Goal: Transaction & Acquisition: Purchase product/service

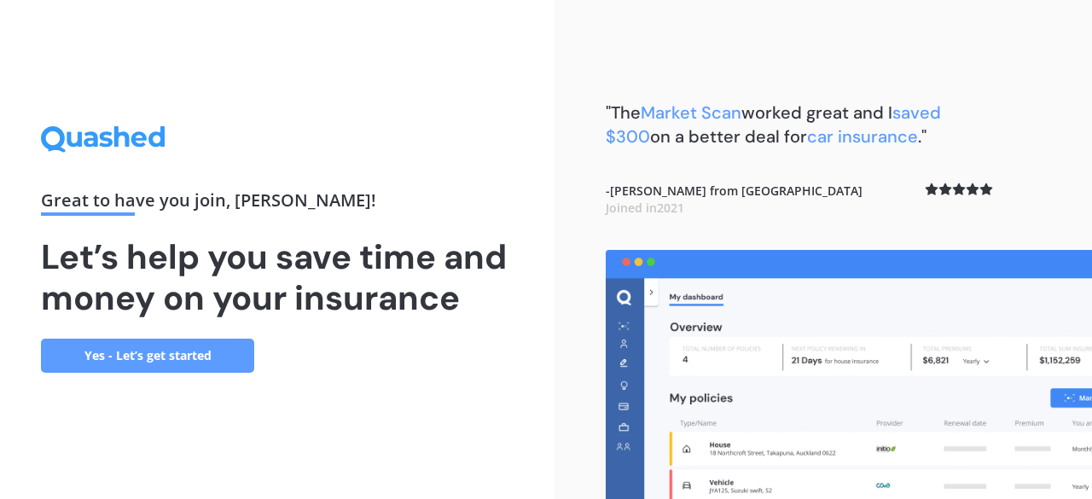
click at [176, 355] on link "Yes - Let’s get started" at bounding box center [147, 356] width 213 height 34
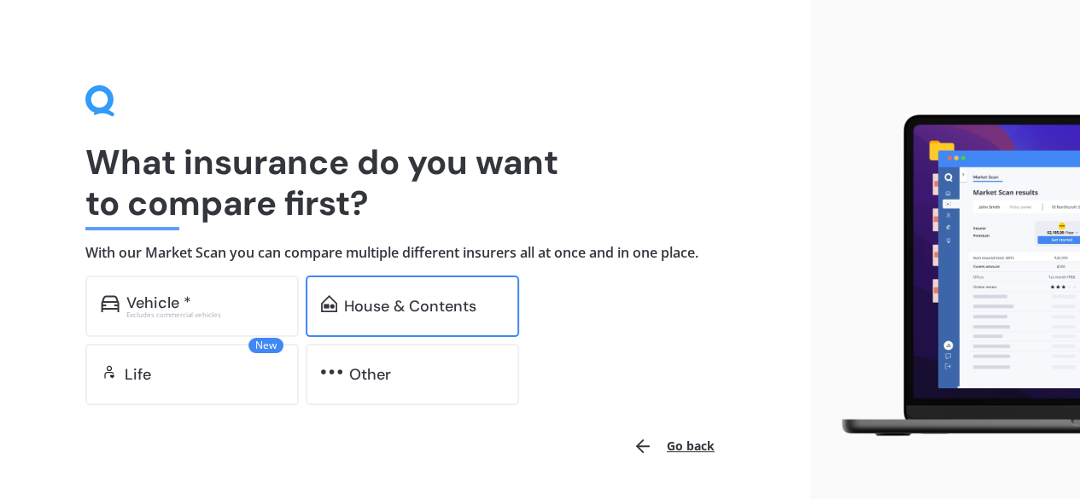
click at [391, 288] on div "House & Contents" at bounding box center [412, 306] width 213 height 61
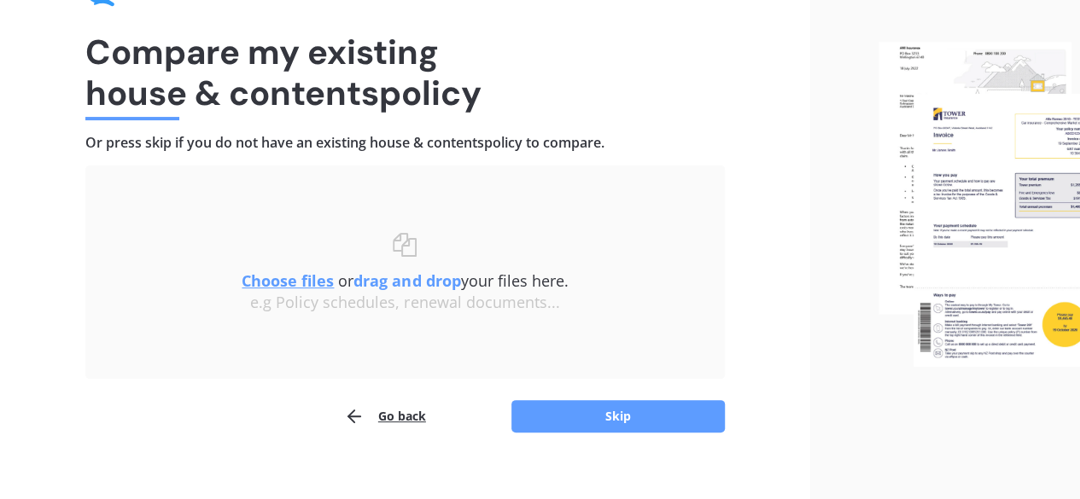
scroll to position [129, 0]
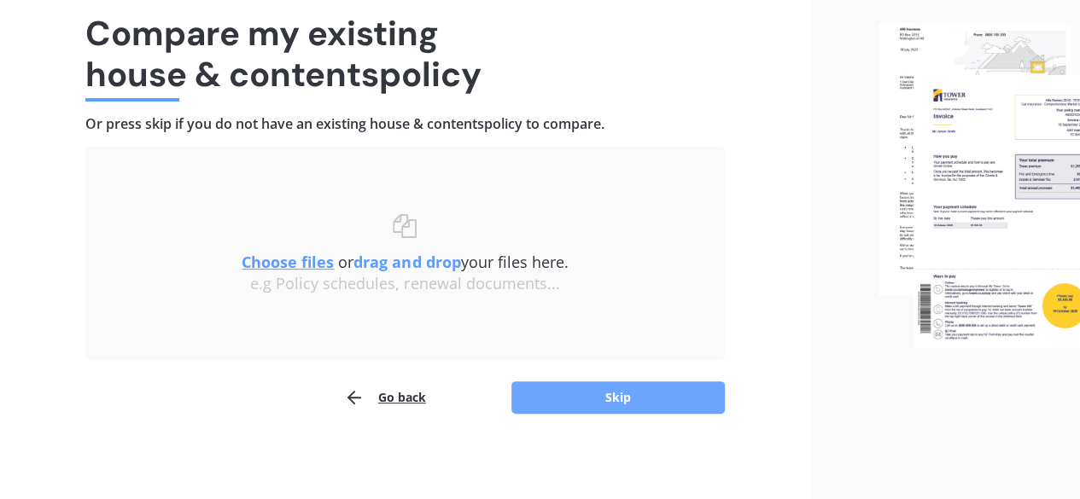
click at [608, 394] on button "Skip" at bounding box center [617, 397] width 213 height 32
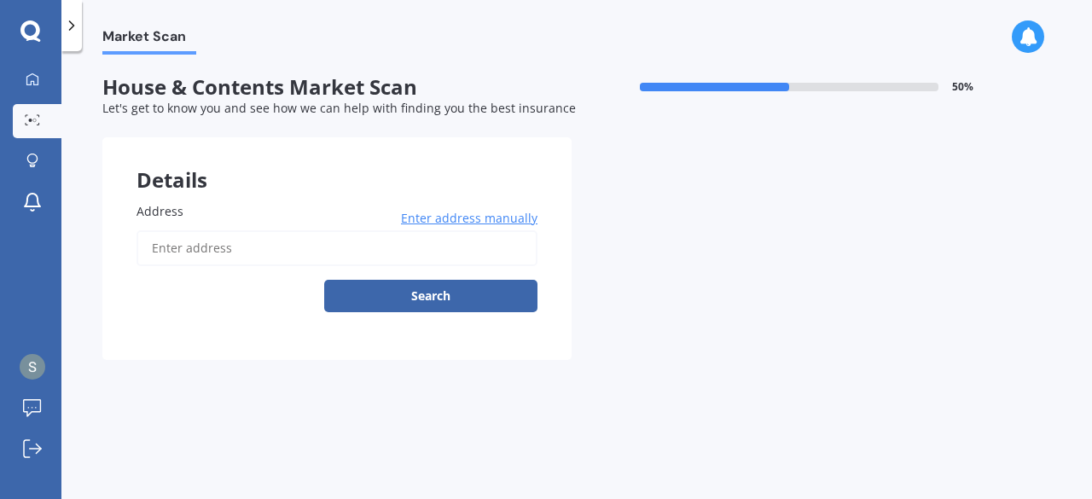
click at [240, 259] on input "Address" at bounding box center [337, 248] width 401 height 36
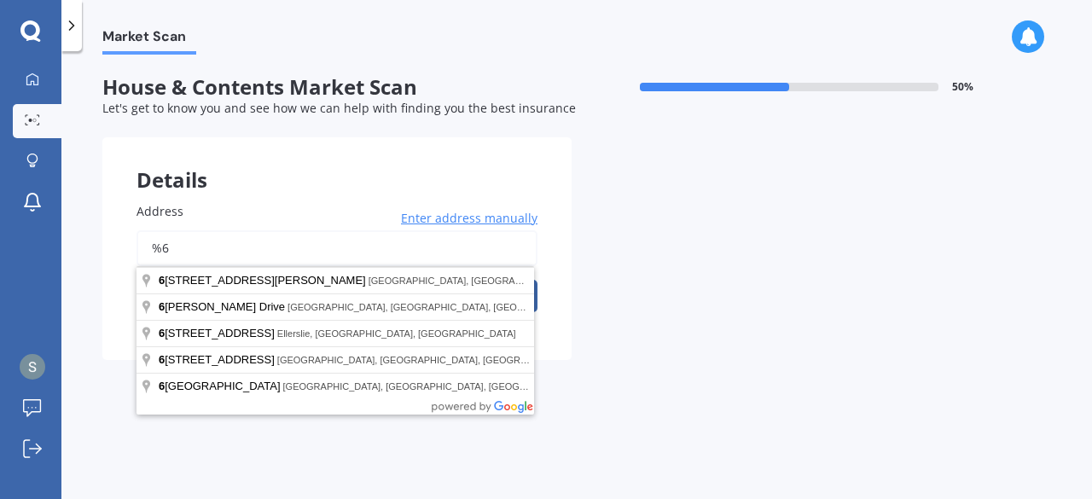
type input "%"
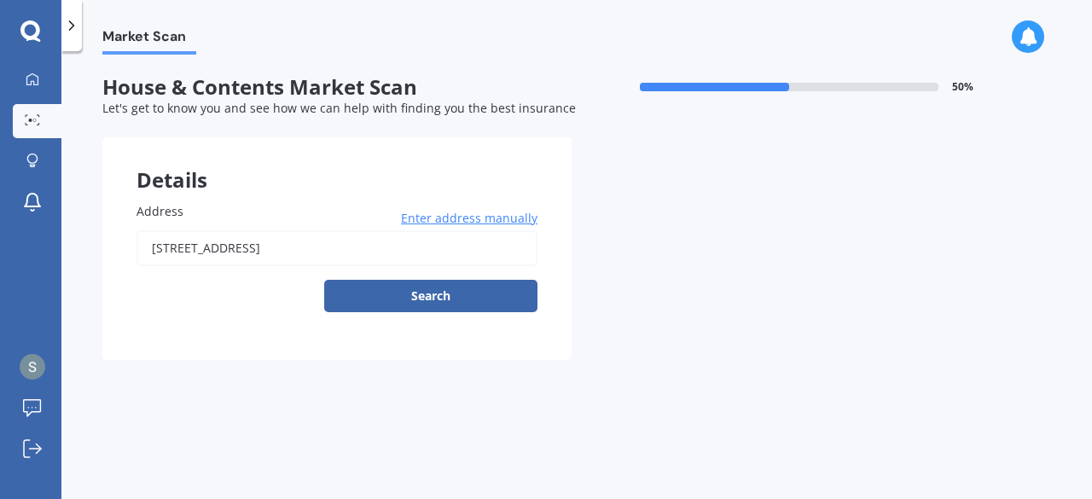
type input "[STREET_ADDRESS]"
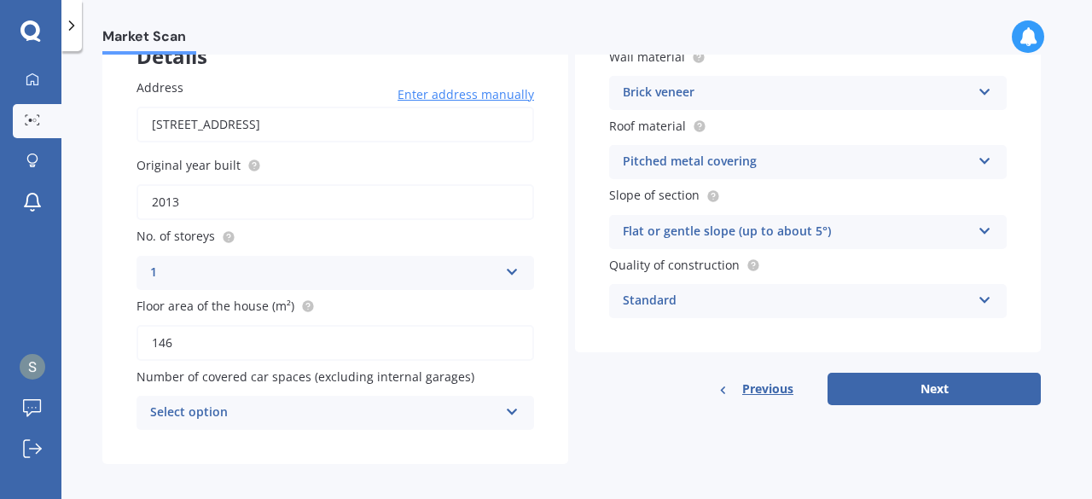
scroll to position [134, 0]
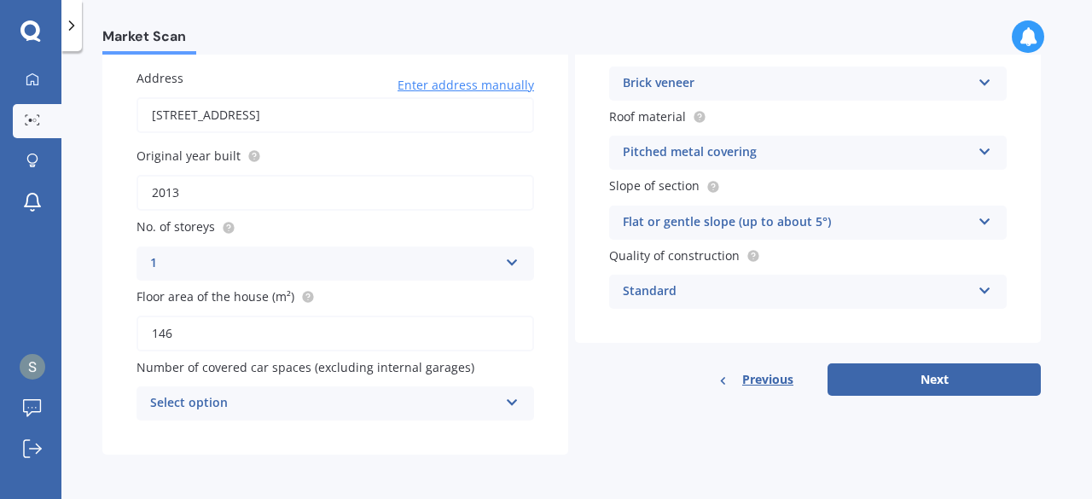
click at [986, 81] on icon at bounding box center [985, 79] width 15 height 12
click at [889, 44] on div "Market Scan" at bounding box center [576, 27] width 1031 height 55
click at [945, 381] on button "Next" at bounding box center [934, 380] width 213 height 32
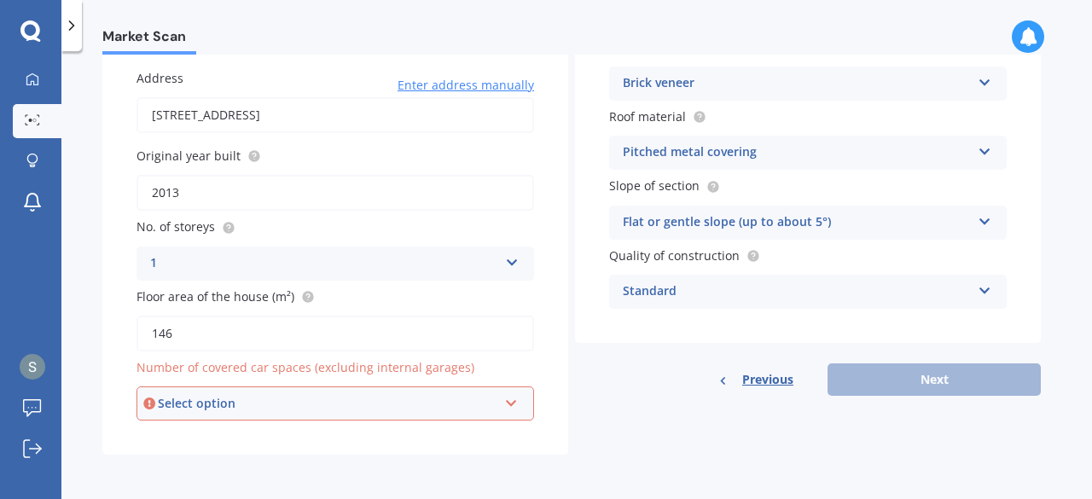
click at [514, 406] on icon at bounding box center [511, 400] width 15 height 12
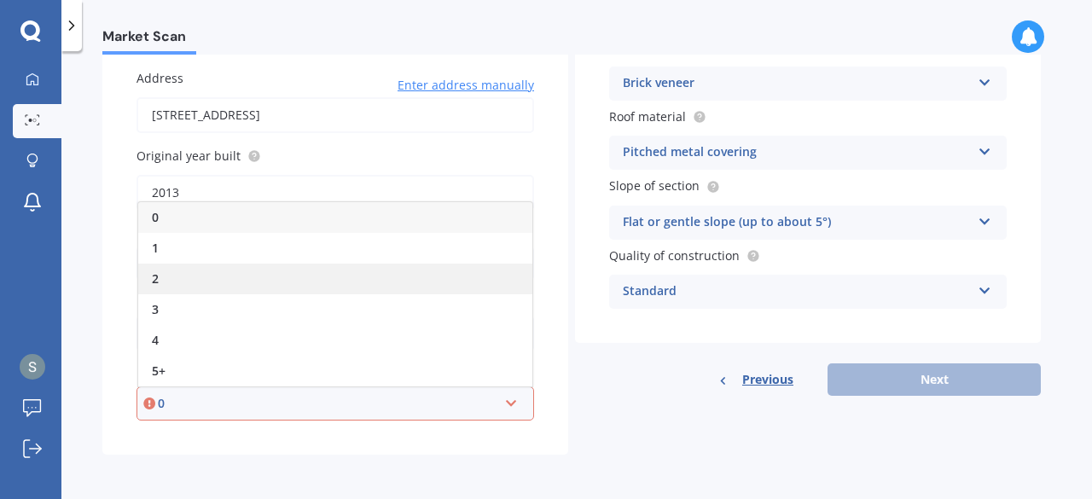
click at [154, 275] on span "2" at bounding box center [155, 279] width 7 height 16
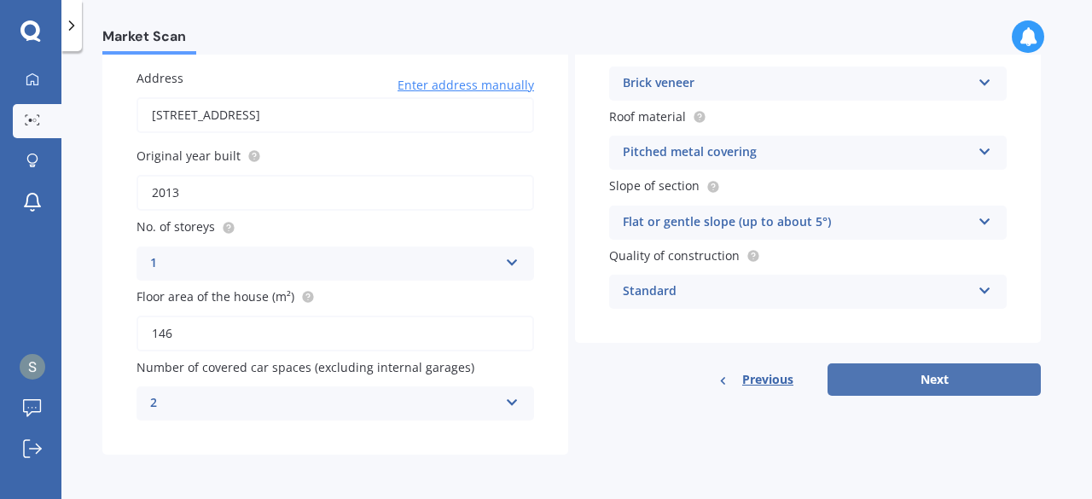
click at [946, 381] on button "Next" at bounding box center [934, 380] width 213 height 32
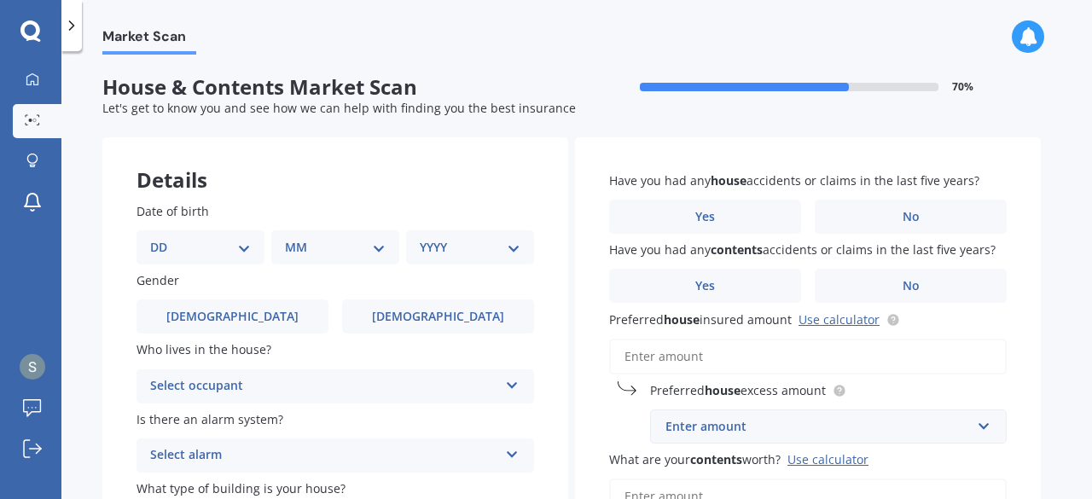
scroll to position [0, 0]
click at [173, 247] on select "DD 01 02 03 04 05 06 07 08 09 10 11 12 13 14 15 16 17 18 19 20 21 22 23 24 25 2…" at bounding box center [200, 247] width 101 height 19
select select "28"
click at [164, 238] on select "DD 01 02 03 04 05 06 07 08 09 10 11 12 13 14 15 16 17 18 19 20 21 22 23 24 25 2…" at bounding box center [200, 247] width 101 height 19
click at [379, 248] on select "MM 01 02 03 04 05 06 07 08 09 10 11 12" at bounding box center [339, 247] width 94 height 19
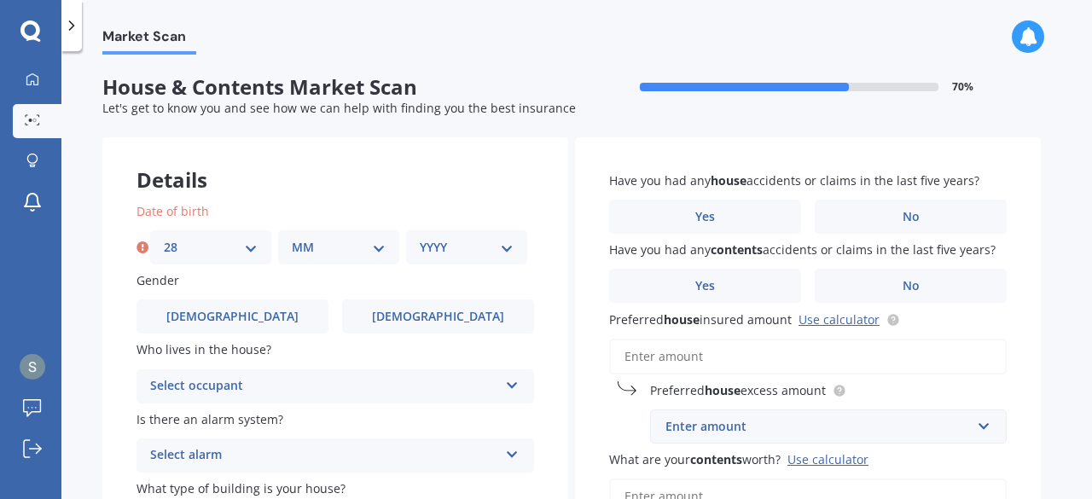
select select "07"
click at [292, 238] on select "MM 01 02 03 04 05 06 07 08 09 10 11 12" at bounding box center [339, 247] width 94 height 19
click at [509, 248] on select "YYYY 2009 2008 2007 2006 2005 2004 2003 2002 2001 2000 1999 1998 1997 1996 1995…" at bounding box center [467, 247] width 94 height 19
select select "1962"
click at [420, 238] on select "YYYY 2009 2008 2007 2006 2005 2004 2003 2002 2001 2000 1999 1998 1997 1996 1995…" at bounding box center [467, 247] width 94 height 19
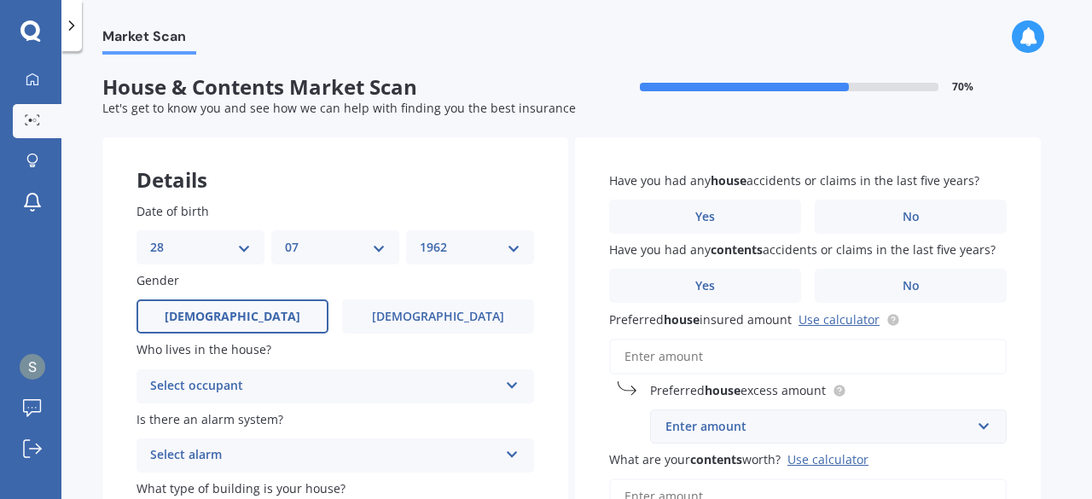
click at [239, 325] on label "[DEMOGRAPHIC_DATA]" at bounding box center [233, 317] width 192 height 34
click at [0, 0] on input "[DEMOGRAPHIC_DATA]" at bounding box center [0, 0] width 0 height 0
click at [507, 388] on icon at bounding box center [512, 382] width 15 height 12
click at [189, 419] on span "Owner" at bounding box center [170, 419] width 38 height 16
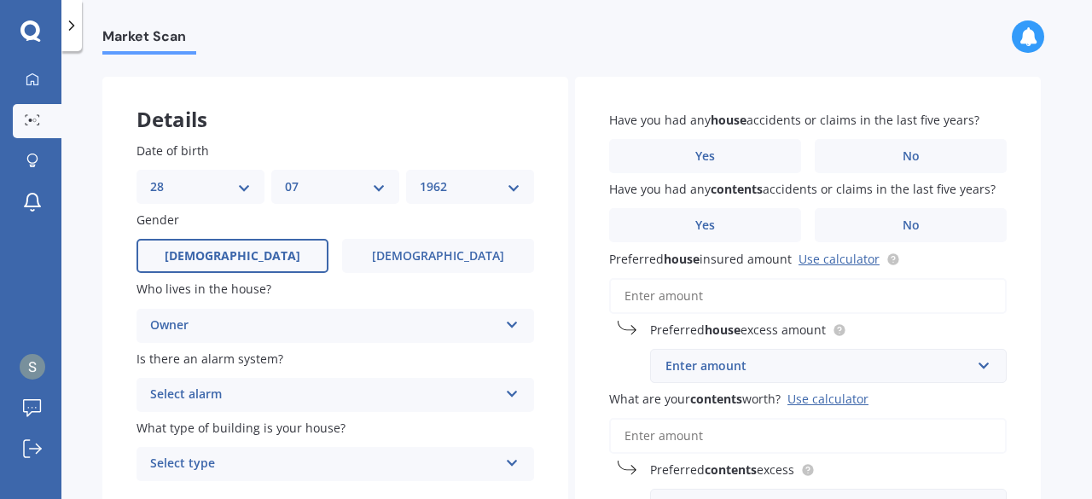
scroll to position [99, 0]
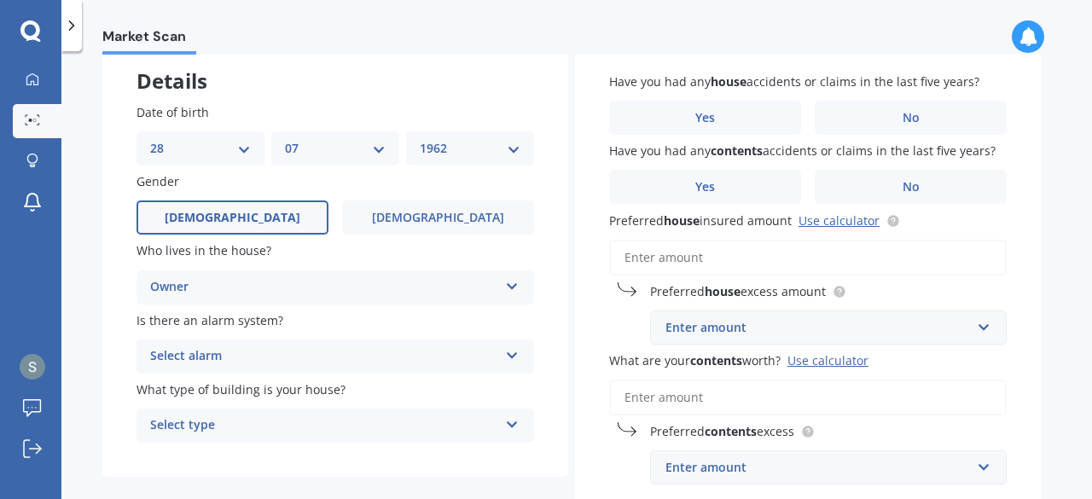
click at [515, 358] on icon at bounding box center [512, 352] width 15 height 12
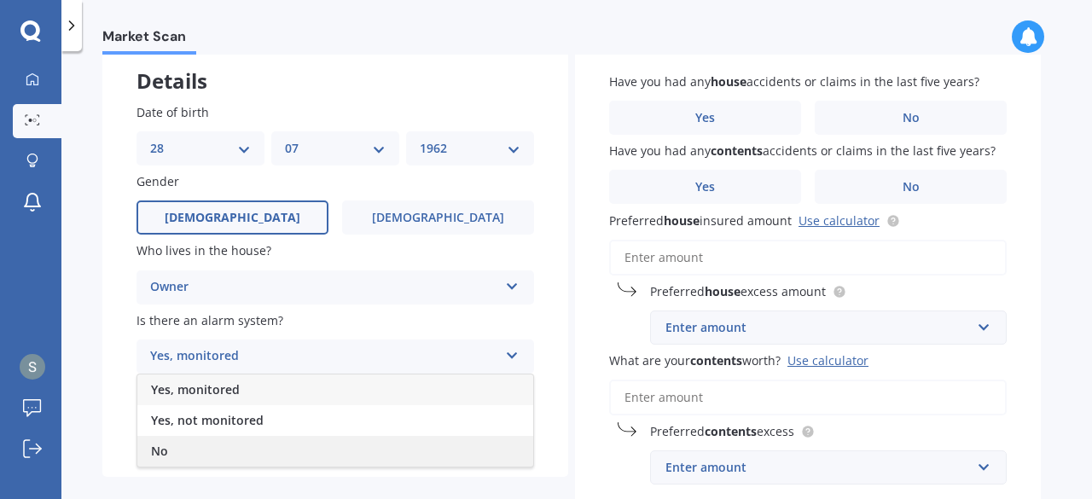
click at [172, 457] on div "No" at bounding box center [335, 451] width 396 height 31
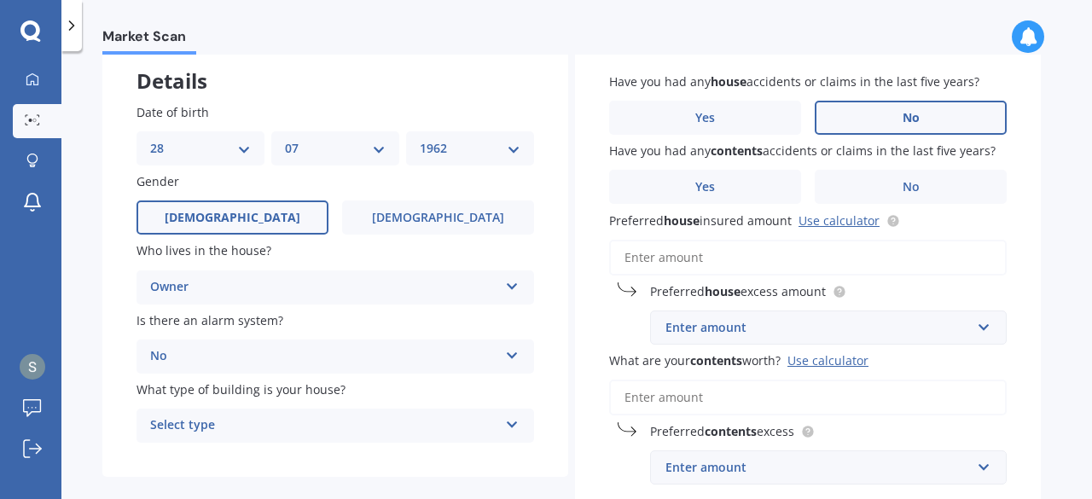
click at [915, 115] on span "No" at bounding box center [911, 118] width 17 height 15
click at [0, 0] on input "No" at bounding box center [0, 0] width 0 height 0
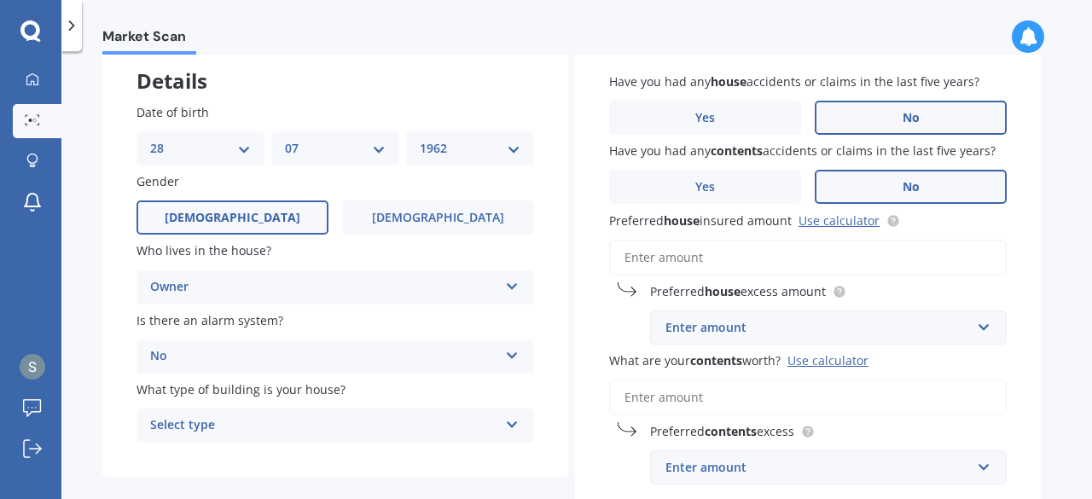
click at [906, 195] on label "No" at bounding box center [911, 187] width 192 height 34
click at [0, 0] on input "No" at bounding box center [0, 0] width 0 height 0
click at [984, 327] on input "text" at bounding box center [822, 327] width 341 height 32
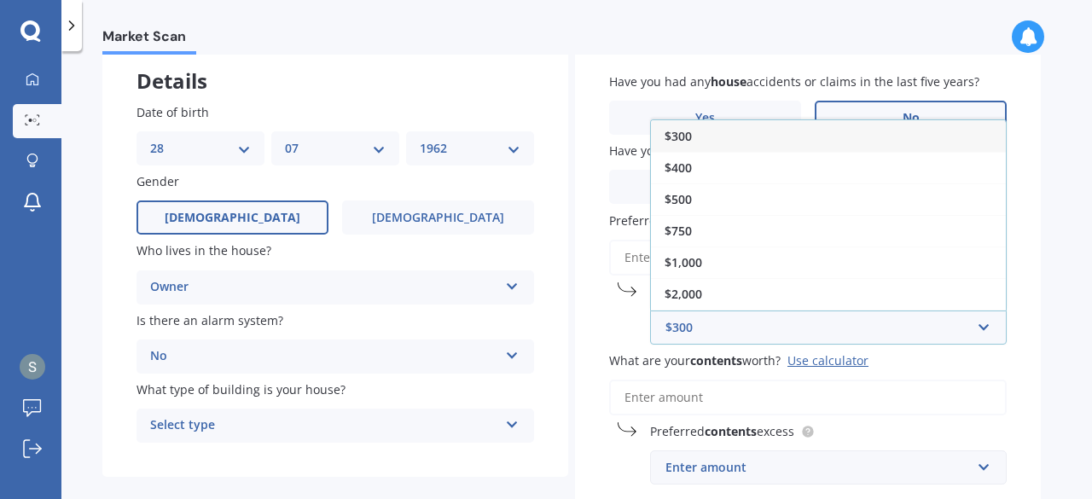
click at [672, 137] on span "$300" at bounding box center [678, 136] width 27 height 16
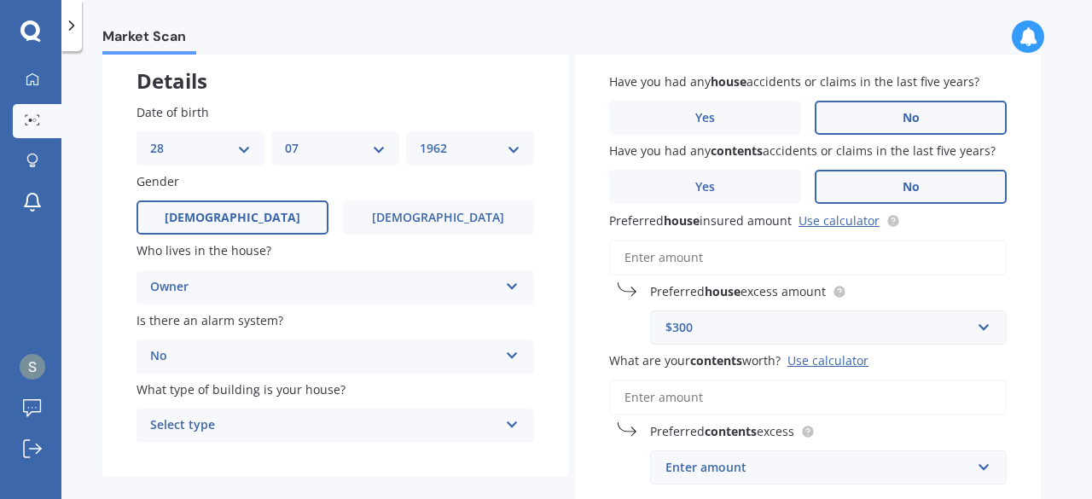
click at [849, 365] on div "Use calculator" at bounding box center [828, 360] width 81 height 16
click at [849, 380] on input "What are your contents worth? Use calculator" at bounding box center [808, 398] width 398 height 36
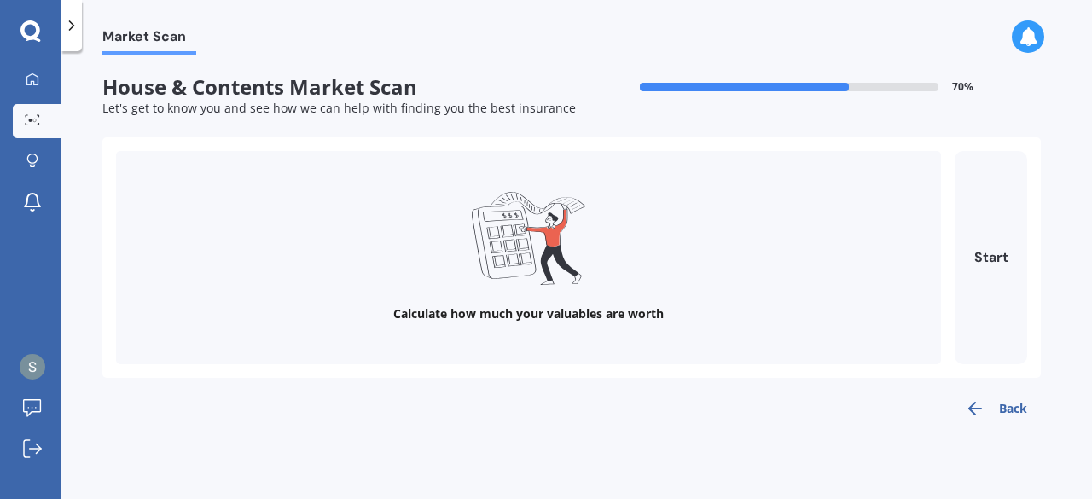
scroll to position [0, 0]
click at [990, 253] on button "Start" at bounding box center [991, 257] width 73 height 213
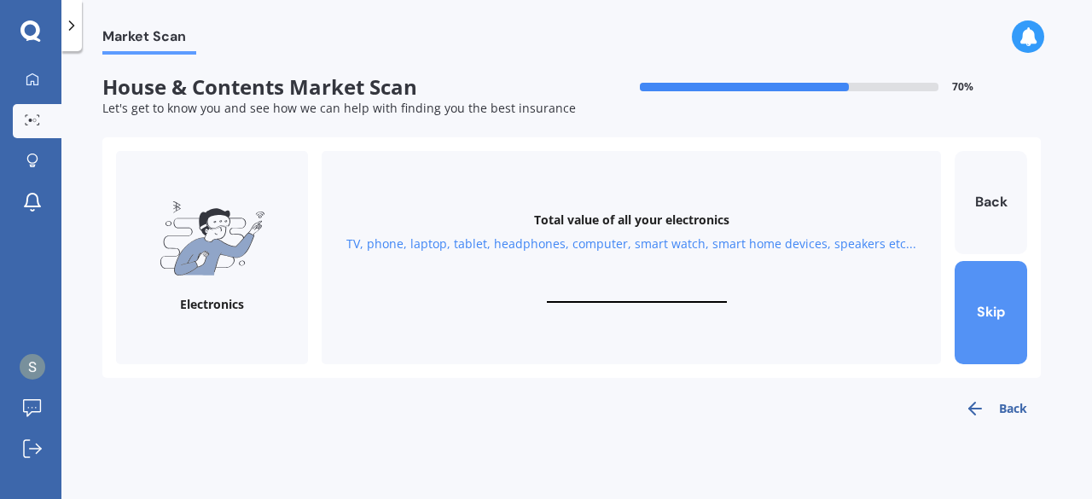
click at [996, 329] on button "Skip" at bounding box center [991, 312] width 73 height 103
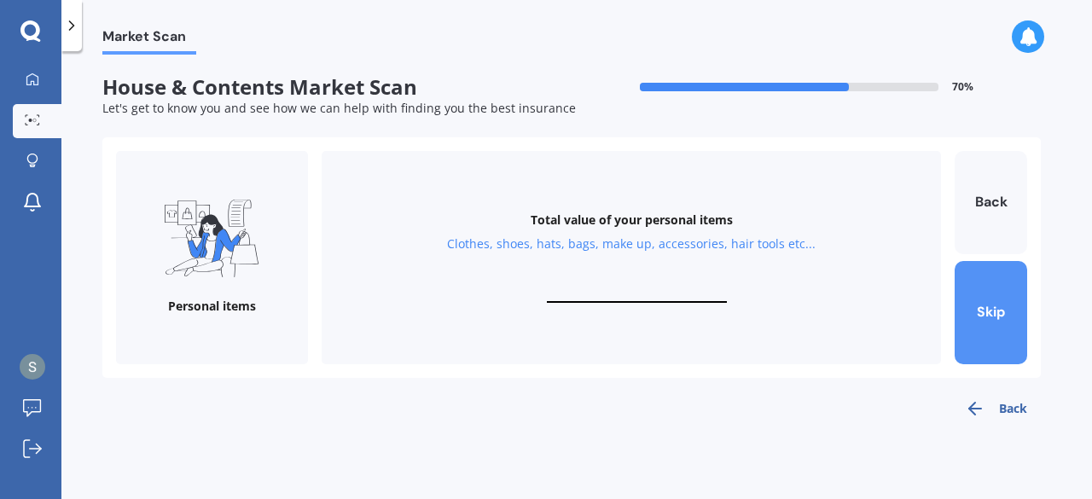
click at [996, 329] on button "Skip" at bounding box center [991, 312] width 73 height 103
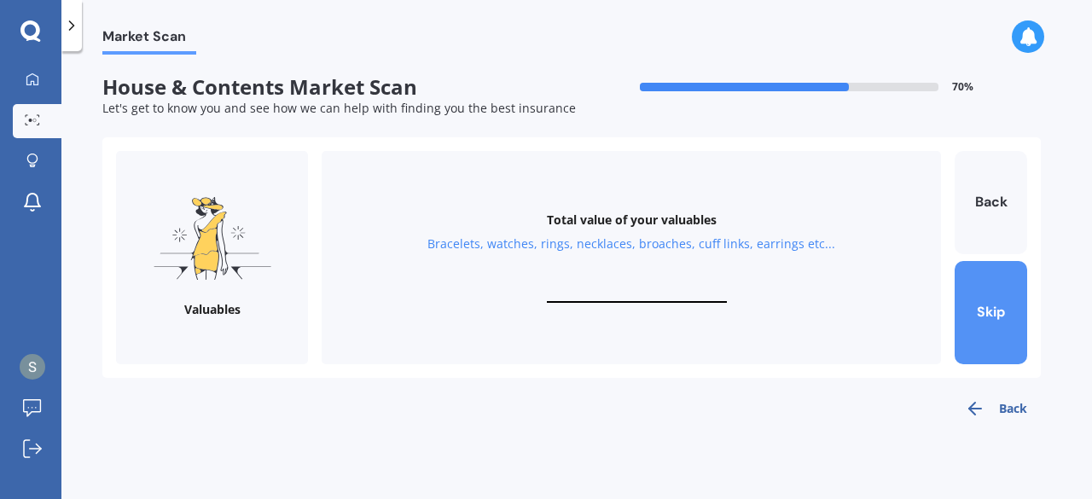
click at [996, 329] on button "Skip" at bounding box center [991, 312] width 73 height 103
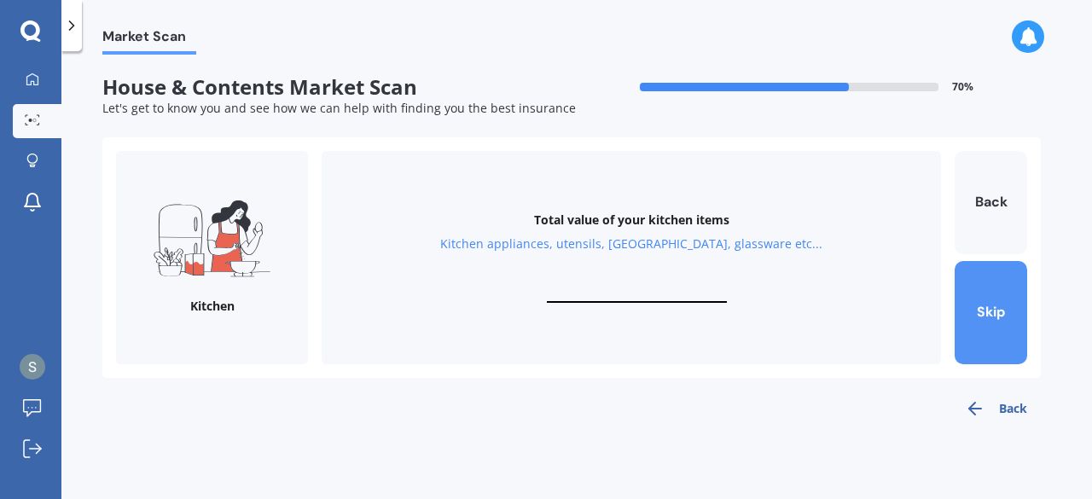
click at [996, 329] on button "Skip" at bounding box center [991, 312] width 73 height 103
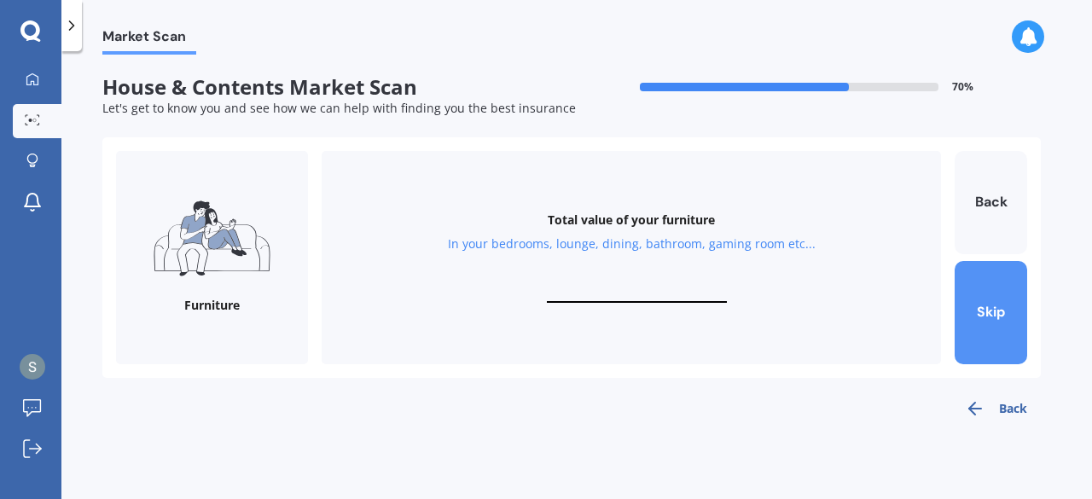
click at [996, 329] on button "Skip" at bounding box center [991, 312] width 73 height 103
